Goal: Check status

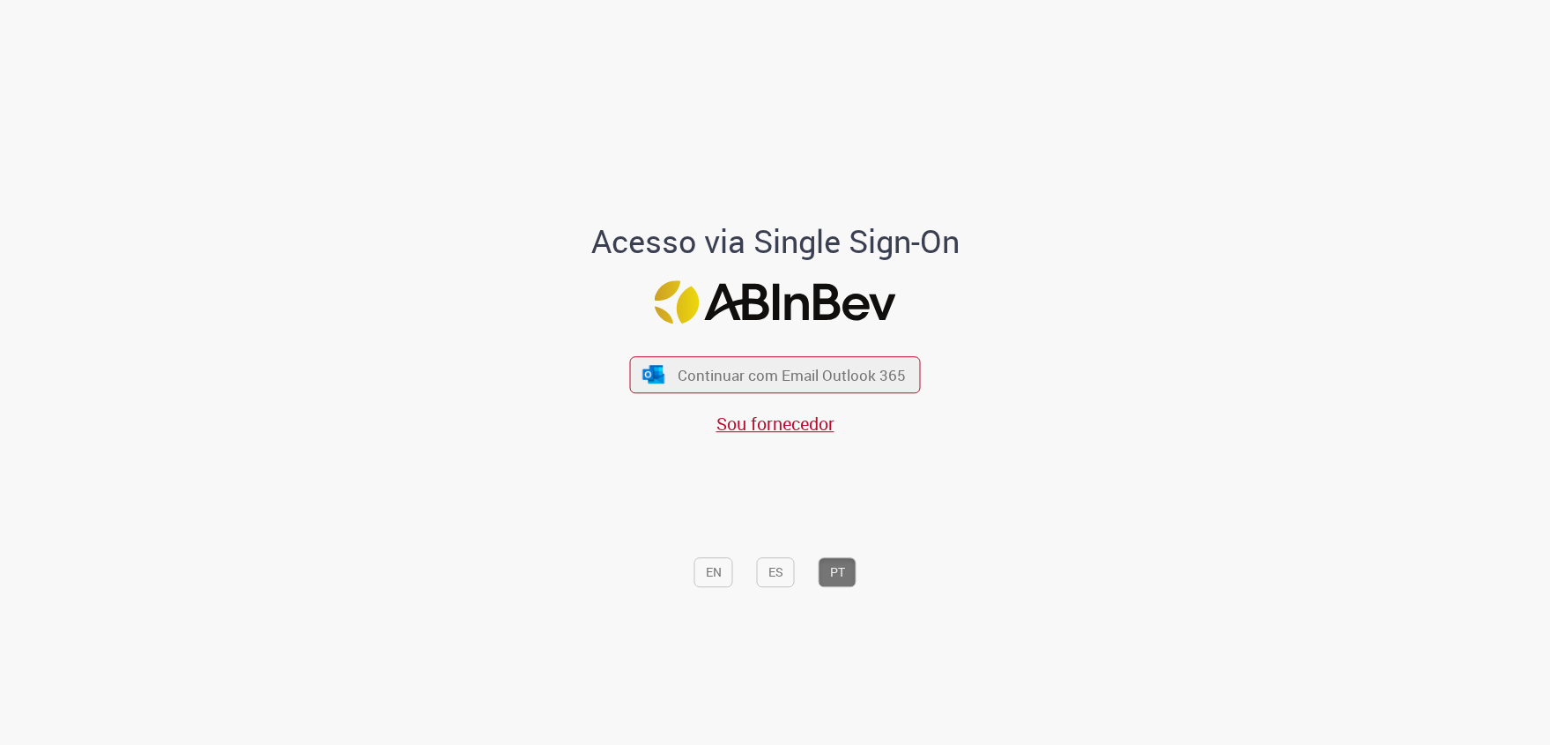
click at [1150, 424] on div "Acesso via Single Sign-On Continuar com Email Outlook 365 Sou fornecedor EN ES …" at bounding box center [775, 379] width 1031 height 738
click at [887, 369] on span "Continuar com Email Outlook 365" at bounding box center [792, 375] width 233 height 20
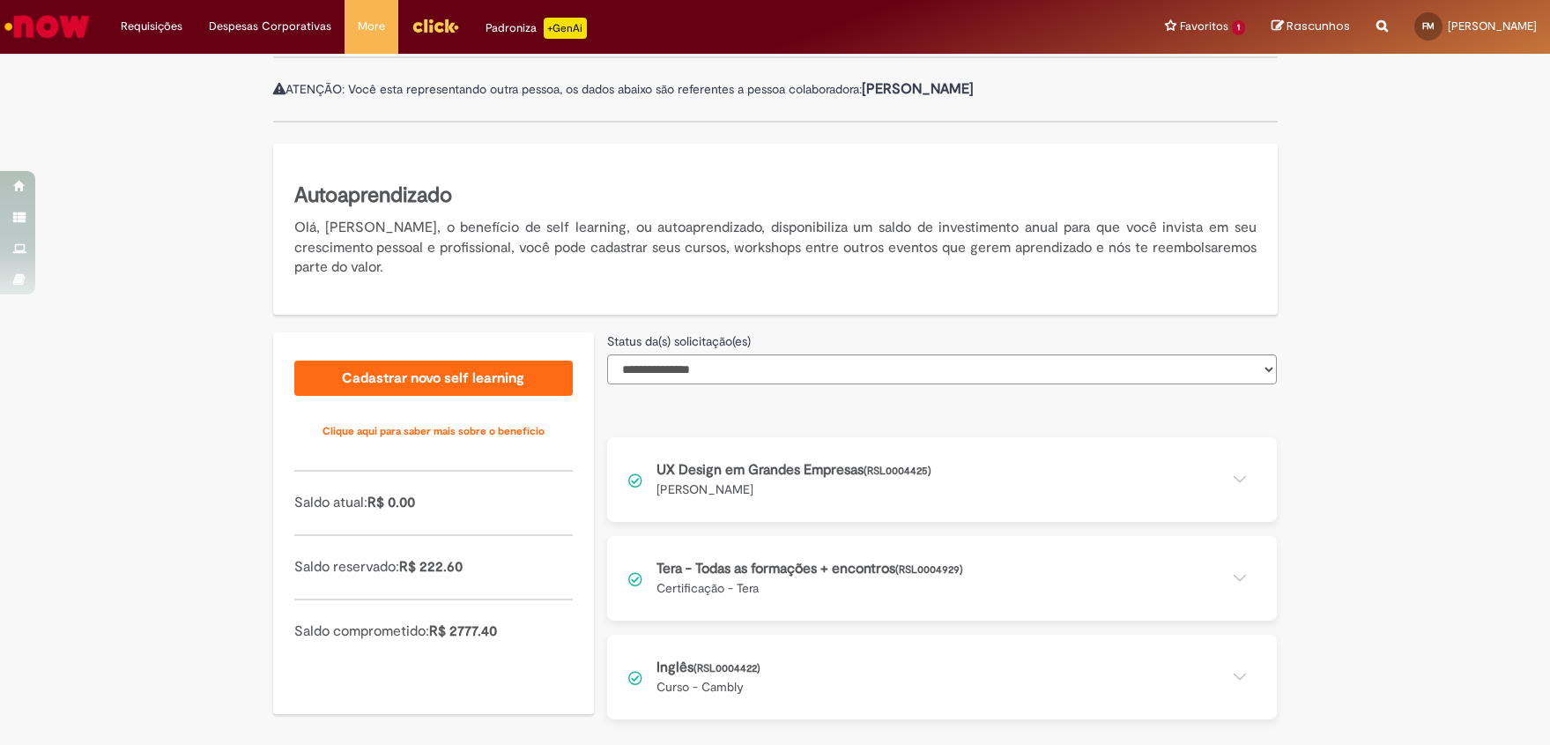
scroll to position [206, 0]
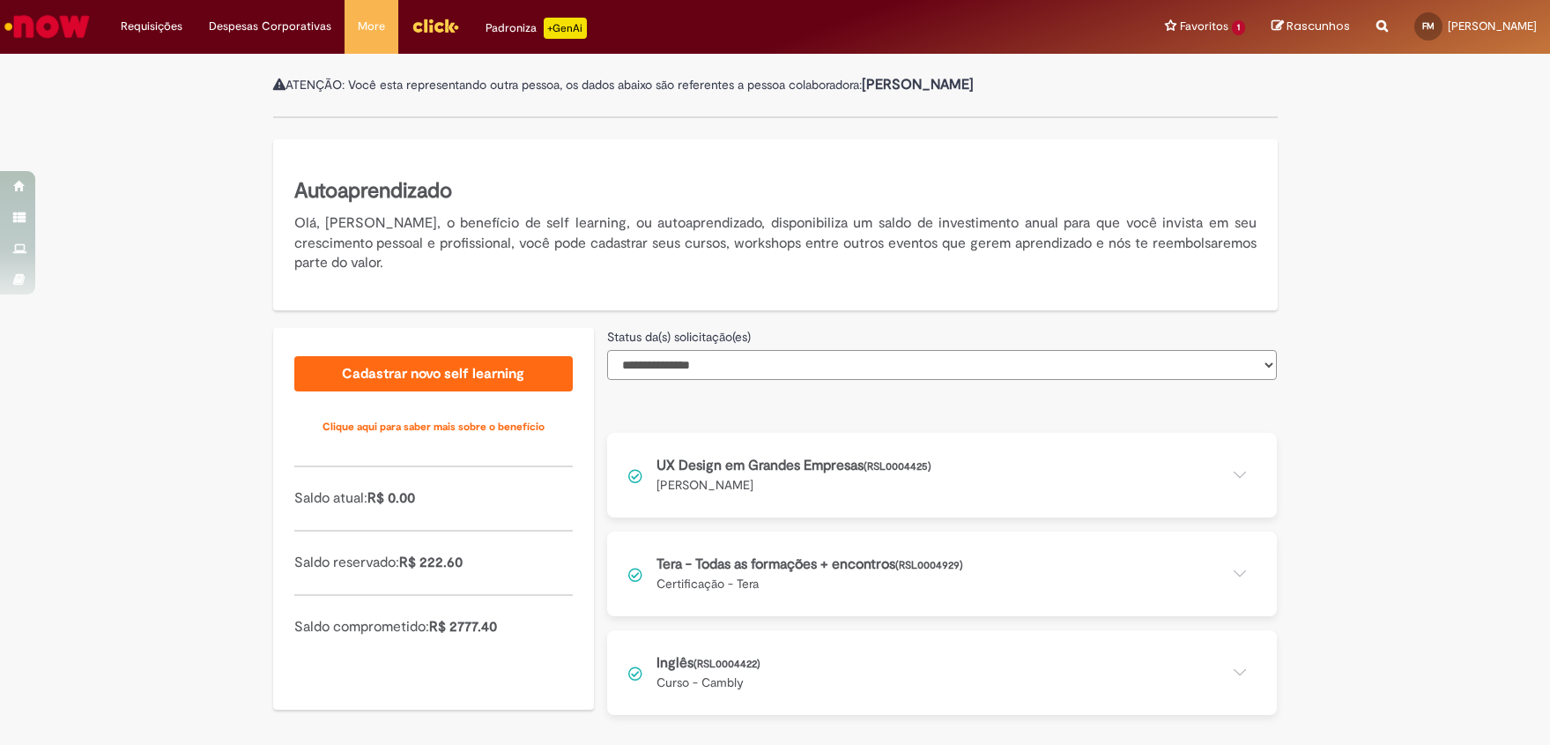
click at [738, 360] on select "**********" at bounding box center [942, 365] width 670 height 30
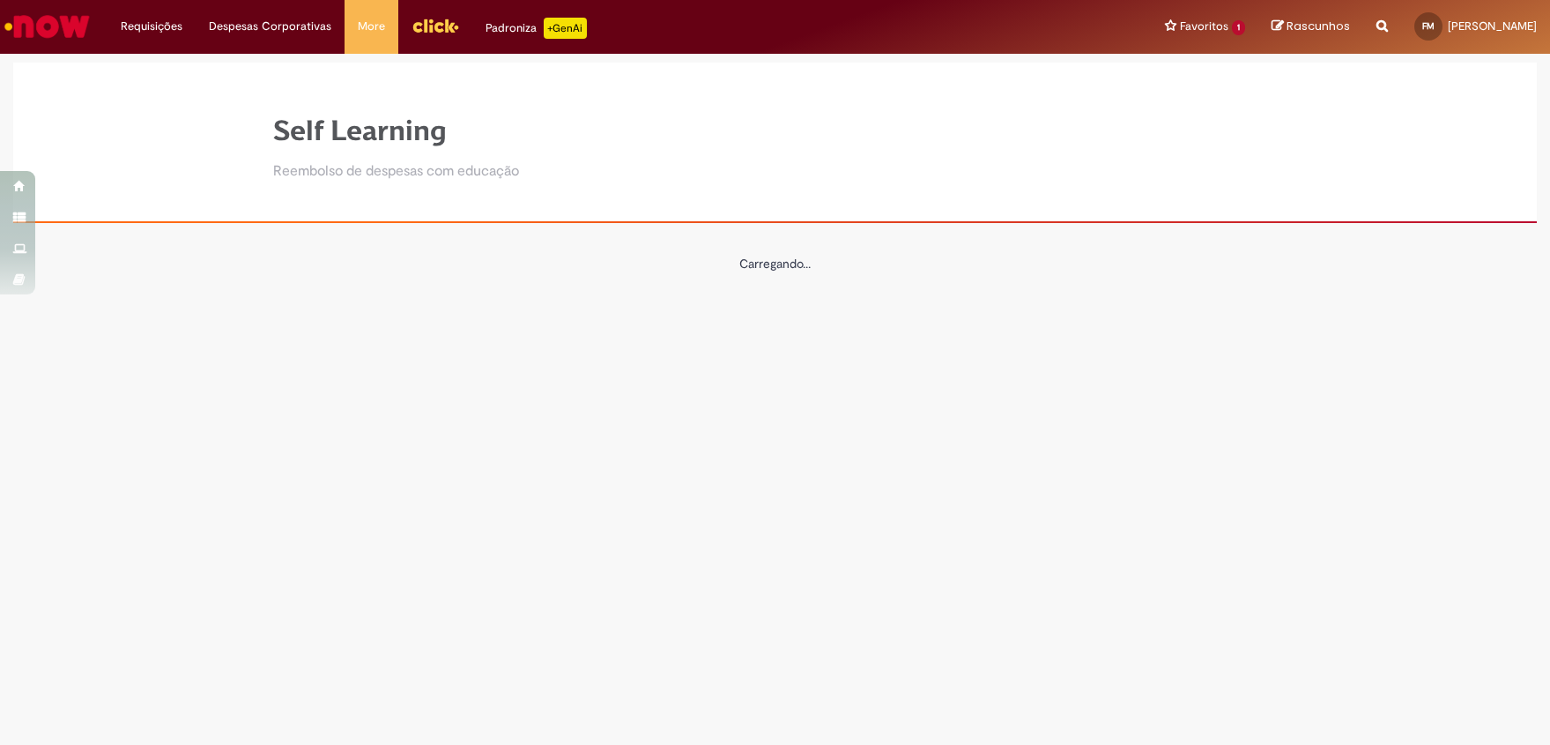
scroll to position [0, 0]
select select "*"
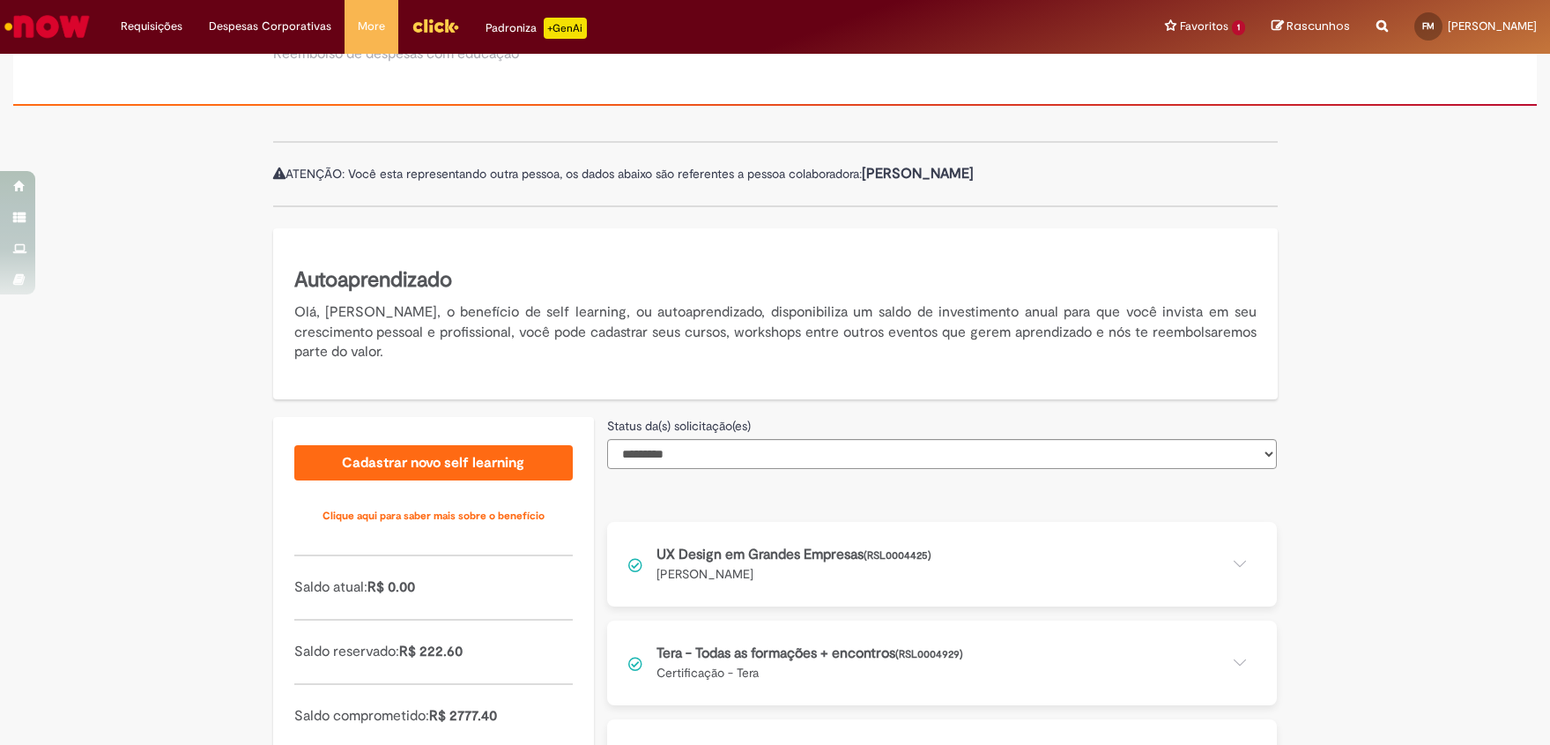
scroll to position [206, 0]
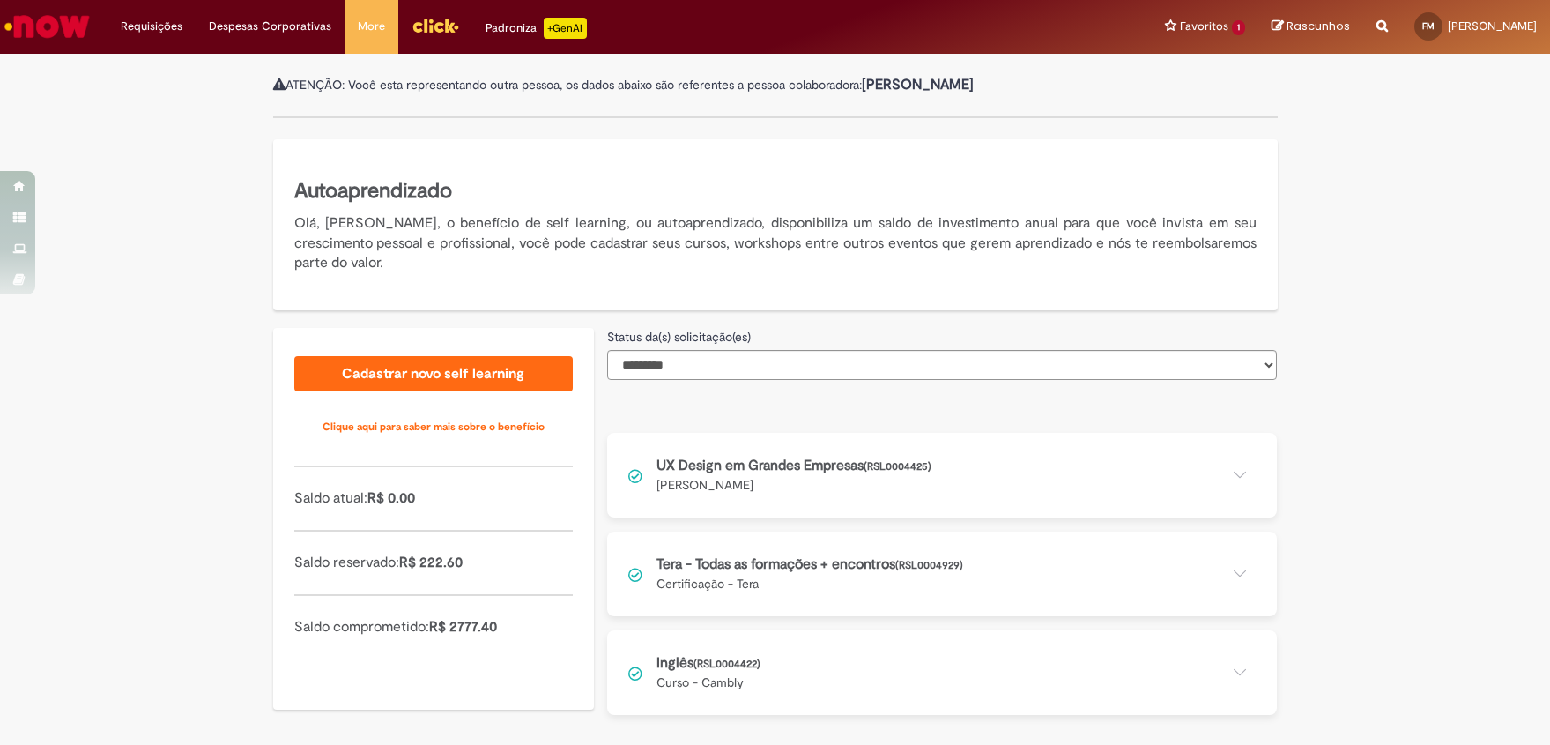
click at [941, 679] on button at bounding box center [942, 672] width 670 height 85
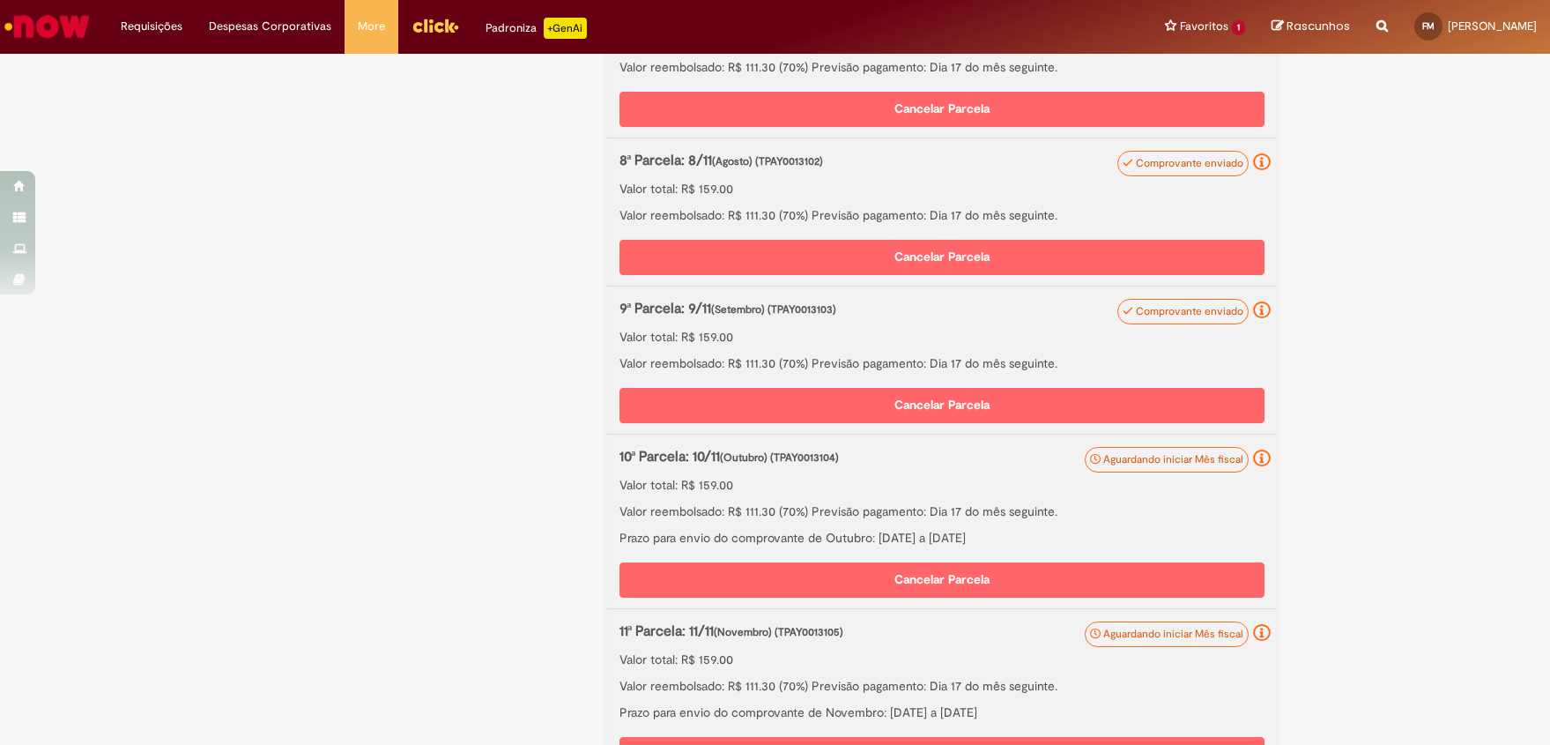
scroll to position [1784, 0]
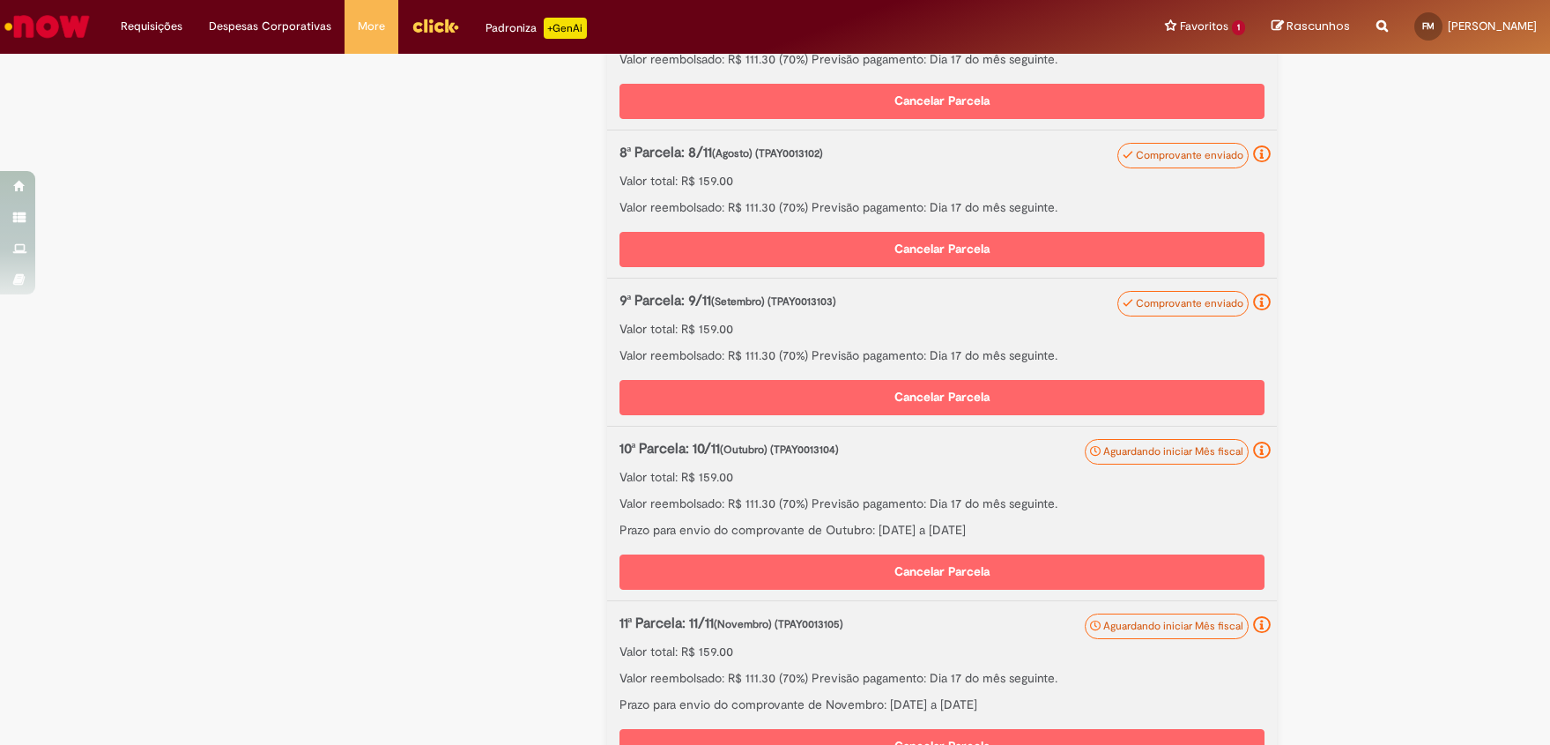
click at [1018, 470] on p "Valor total: R$ 159.00" at bounding box center [942, 477] width 645 height 18
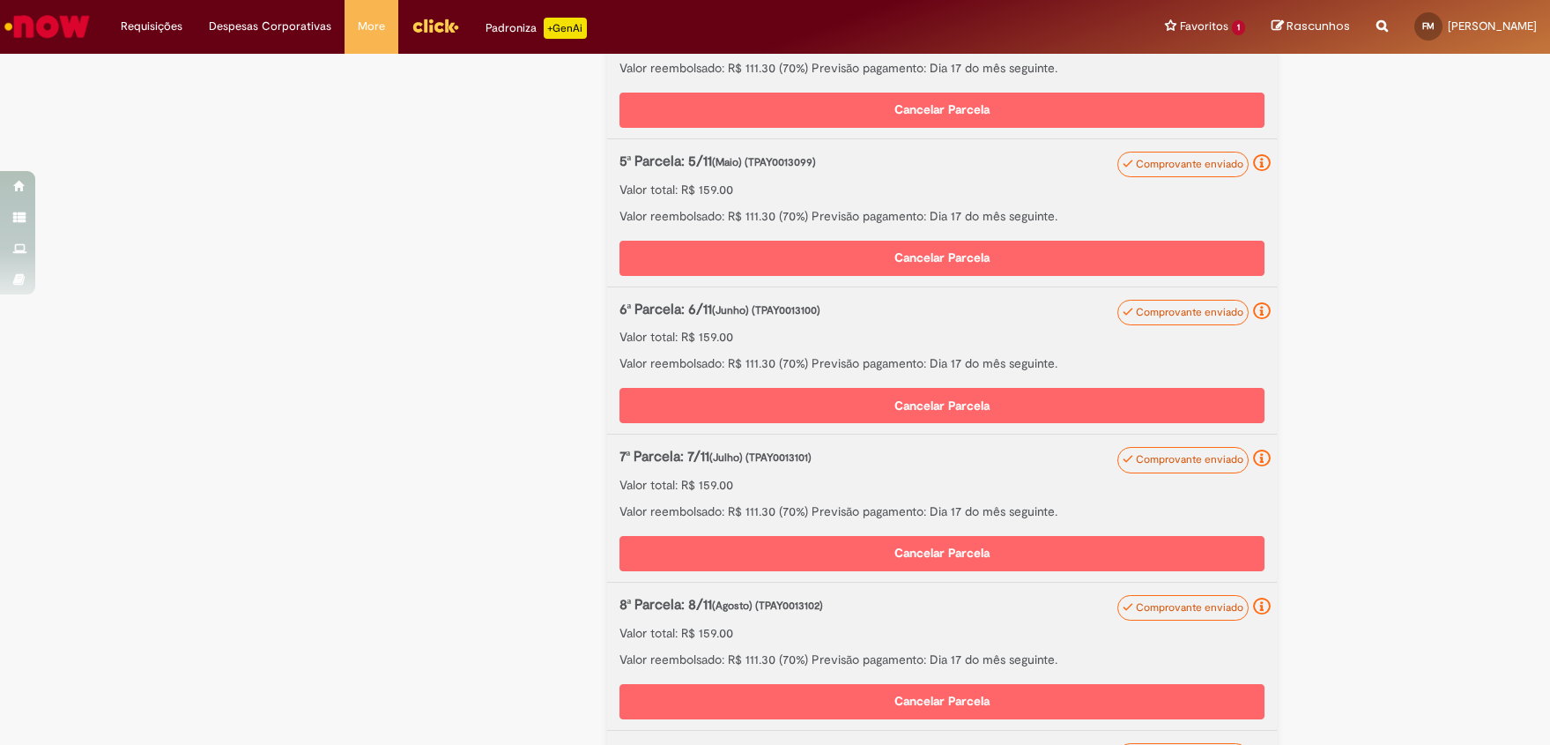
scroll to position [1888, 0]
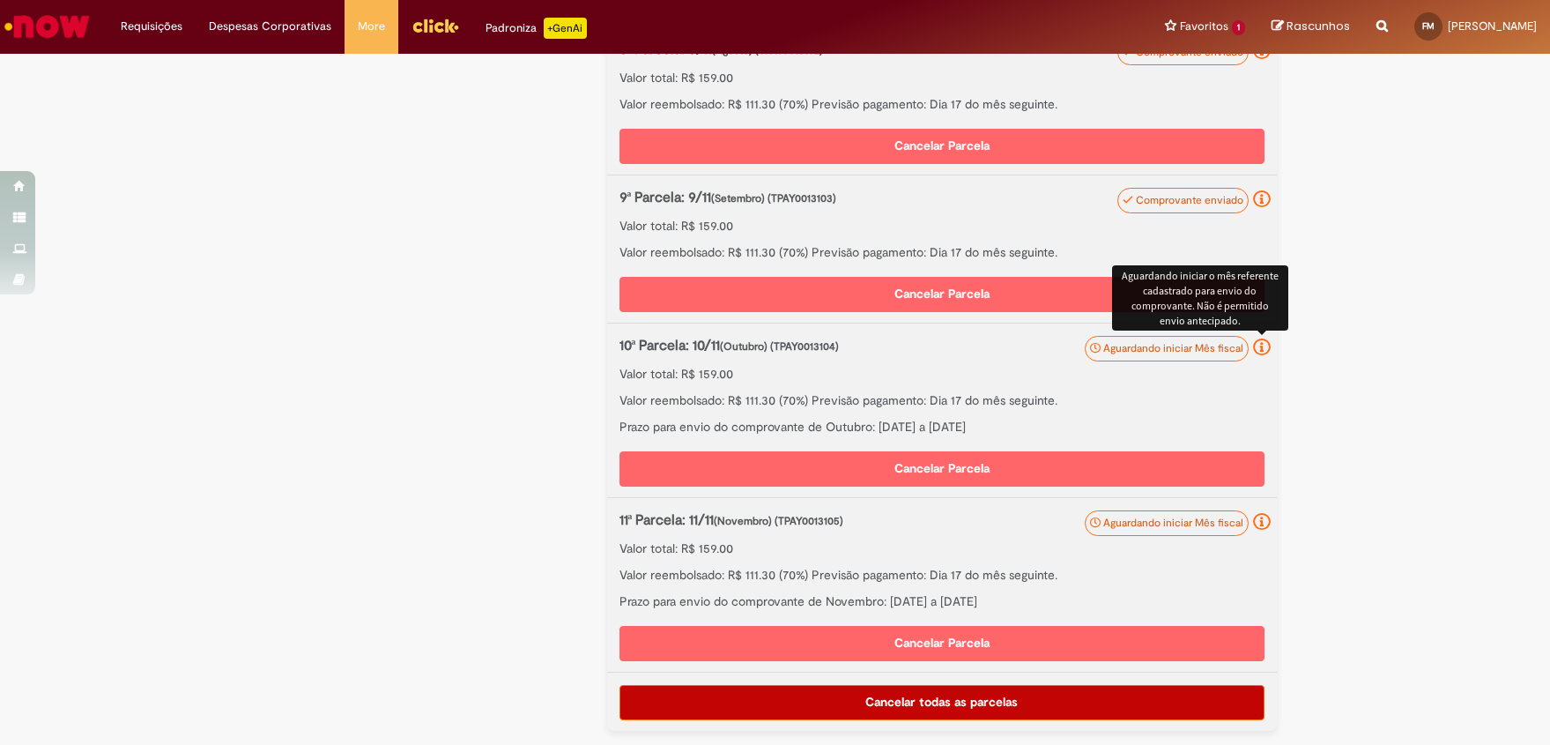
click at [1254, 349] on icon at bounding box center [1262, 347] width 18 height 18
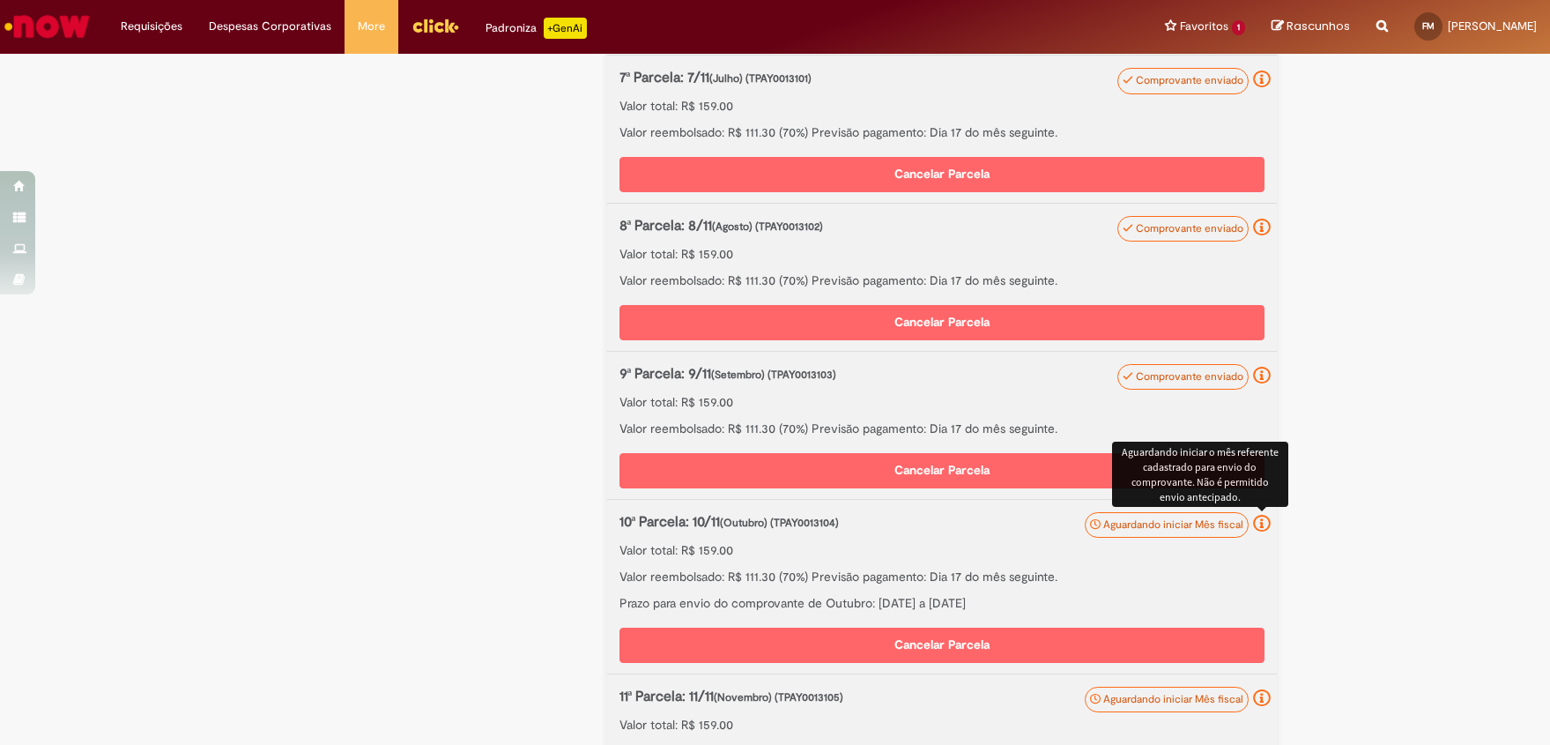
scroll to position [1473, 0]
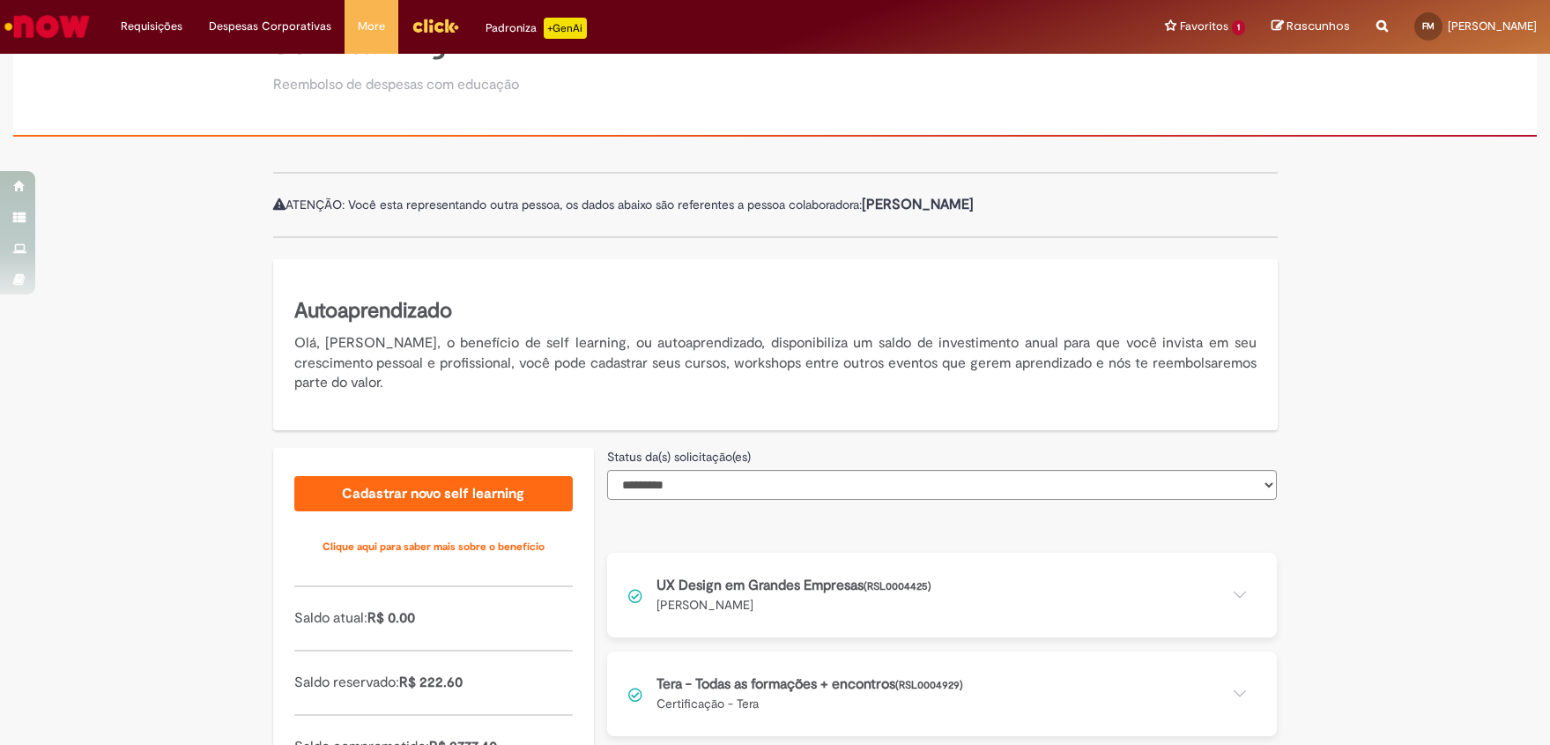
scroll to position [88, 0]
